Goal: Transaction & Acquisition: Subscribe to service/newsletter

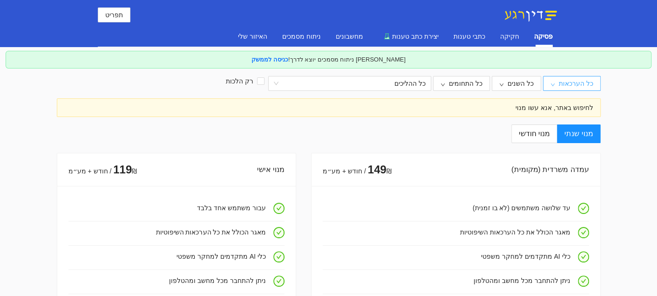
click at [561, 78] on button "כל הערכאות" at bounding box center [572, 83] width 58 height 15
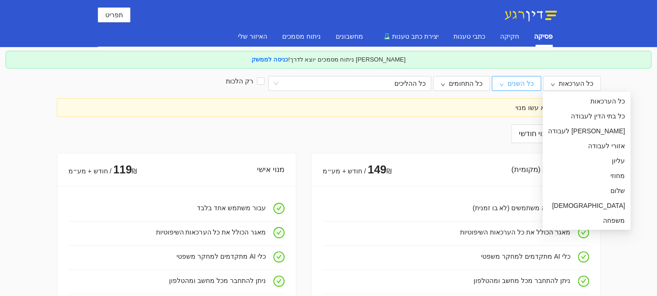
click at [532, 82] on span "כל השנים" at bounding box center [520, 83] width 26 height 10
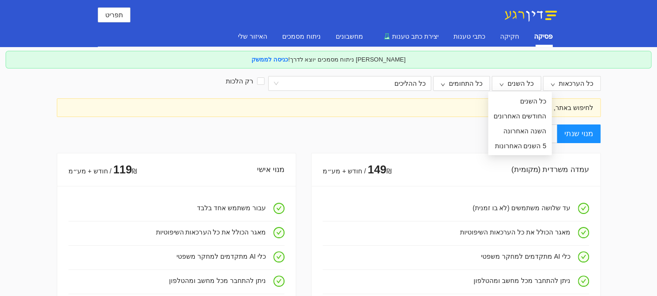
click at [345, 114] on div "לחיפוש באתר, אנא עשו מנוי" at bounding box center [329, 107] width 544 height 19
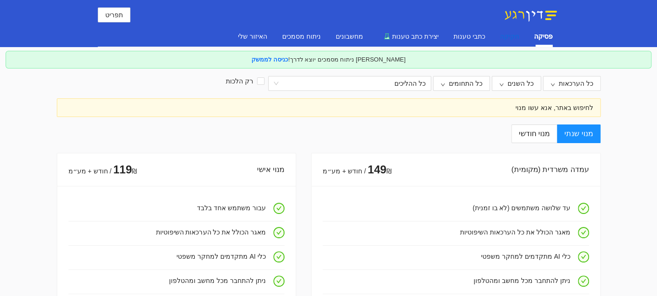
click at [505, 36] on div "חקיקה" at bounding box center [509, 36] width 19 height 10
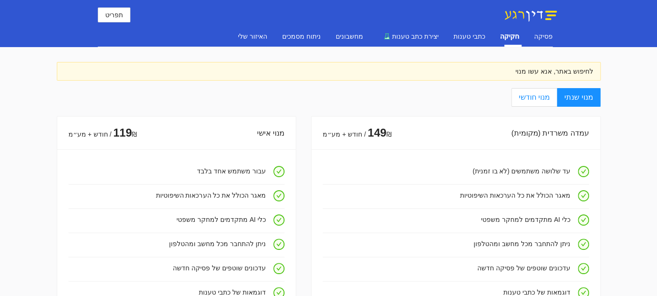
click at [531, 96] on span "מנוי חודשי" at bounding box center [533, 97] width 31 height 8
click at [556, 97] on input "מנוי חודשי" at bounding box center [556, 97] width 1 height 1
radio input "true"
radio input "false"
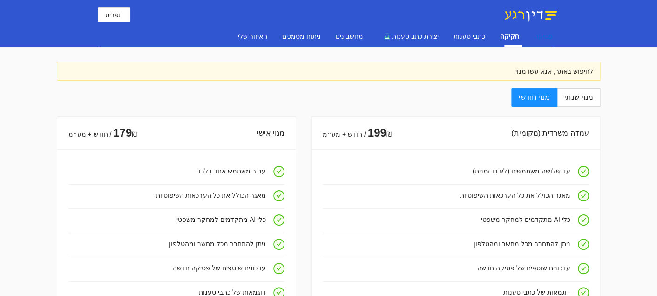
click at [545, 34] on div "פסיקה" at bounding box center [543, 36] width 19 height 10
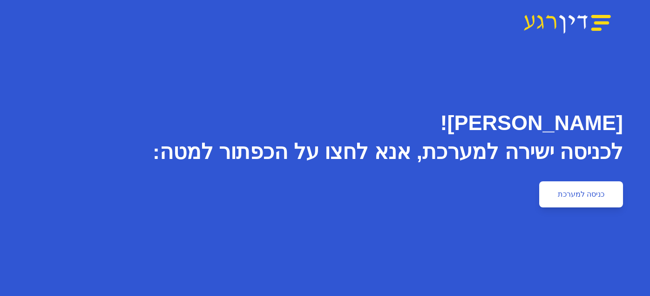
click at [552, 195] on link "כניסה למערכת" at bounding box center [581, 194] width 84 height 26
